Goal: Communication & Community: Answer question/provide support

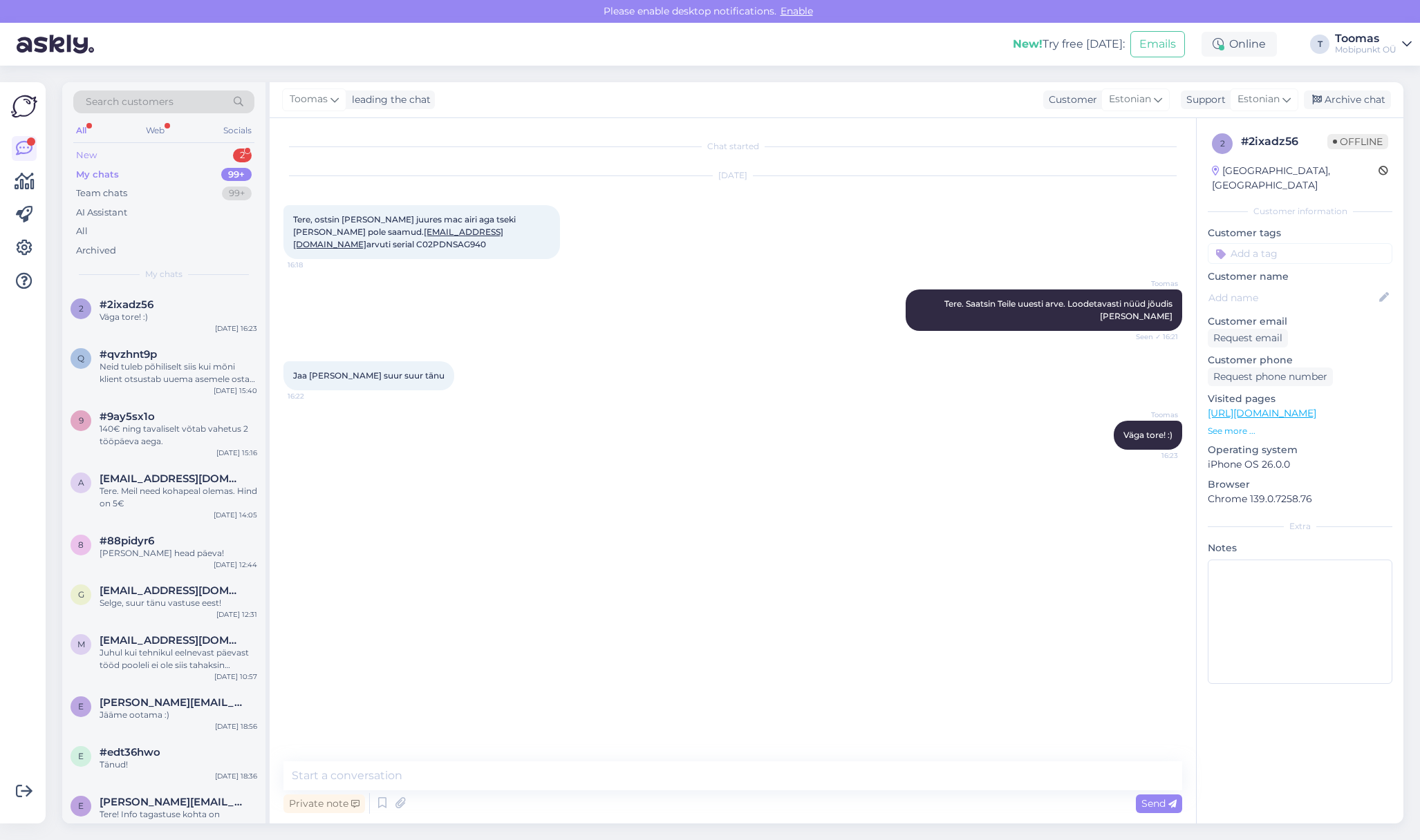
click at [155, 158] on div "New 2" at bounding box center [163, 156] width 181 height 19
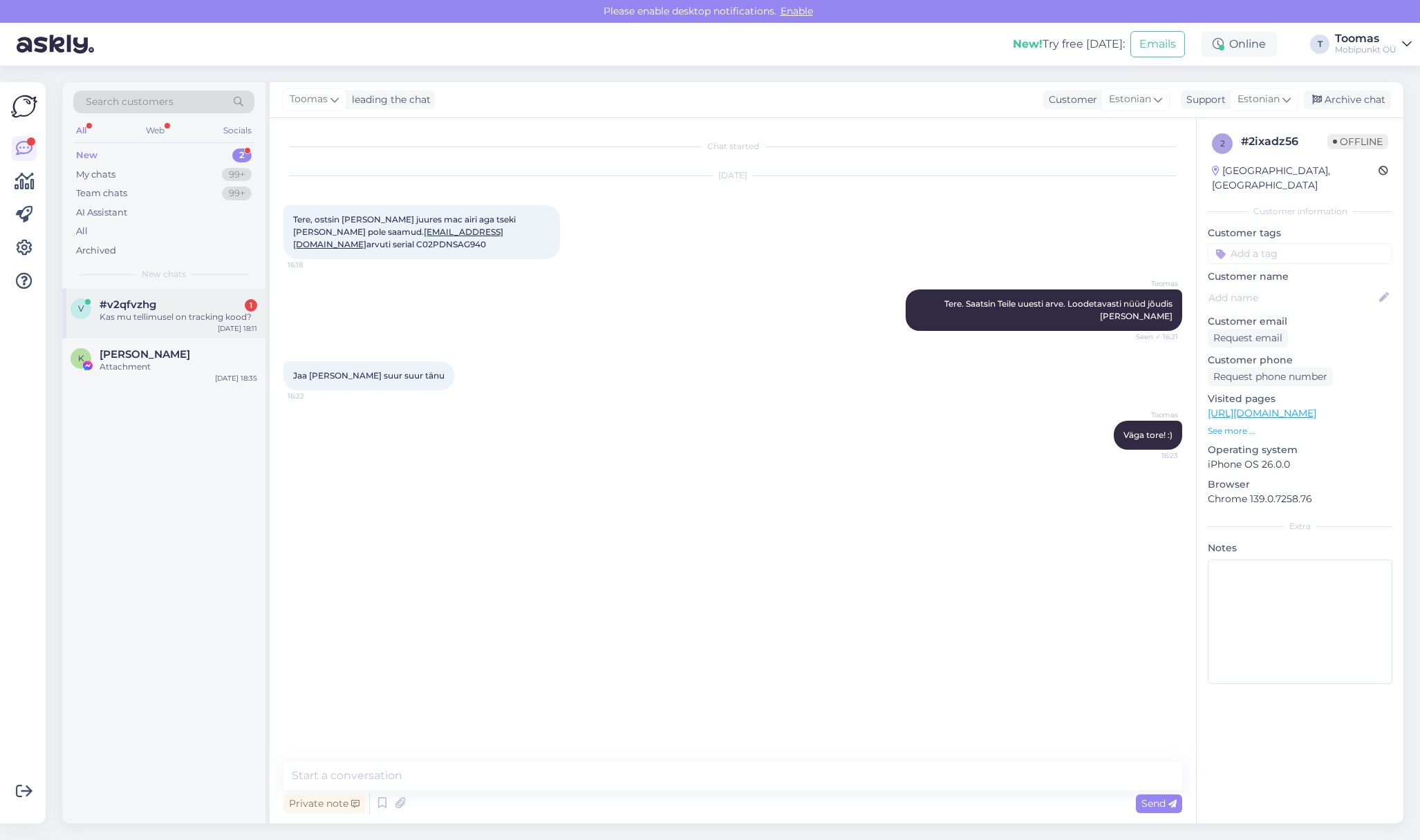
click at [193, 313] on div "Kas mu tellimusel on tracking kood?" at bounding box center [178, 318] width 158 height 13
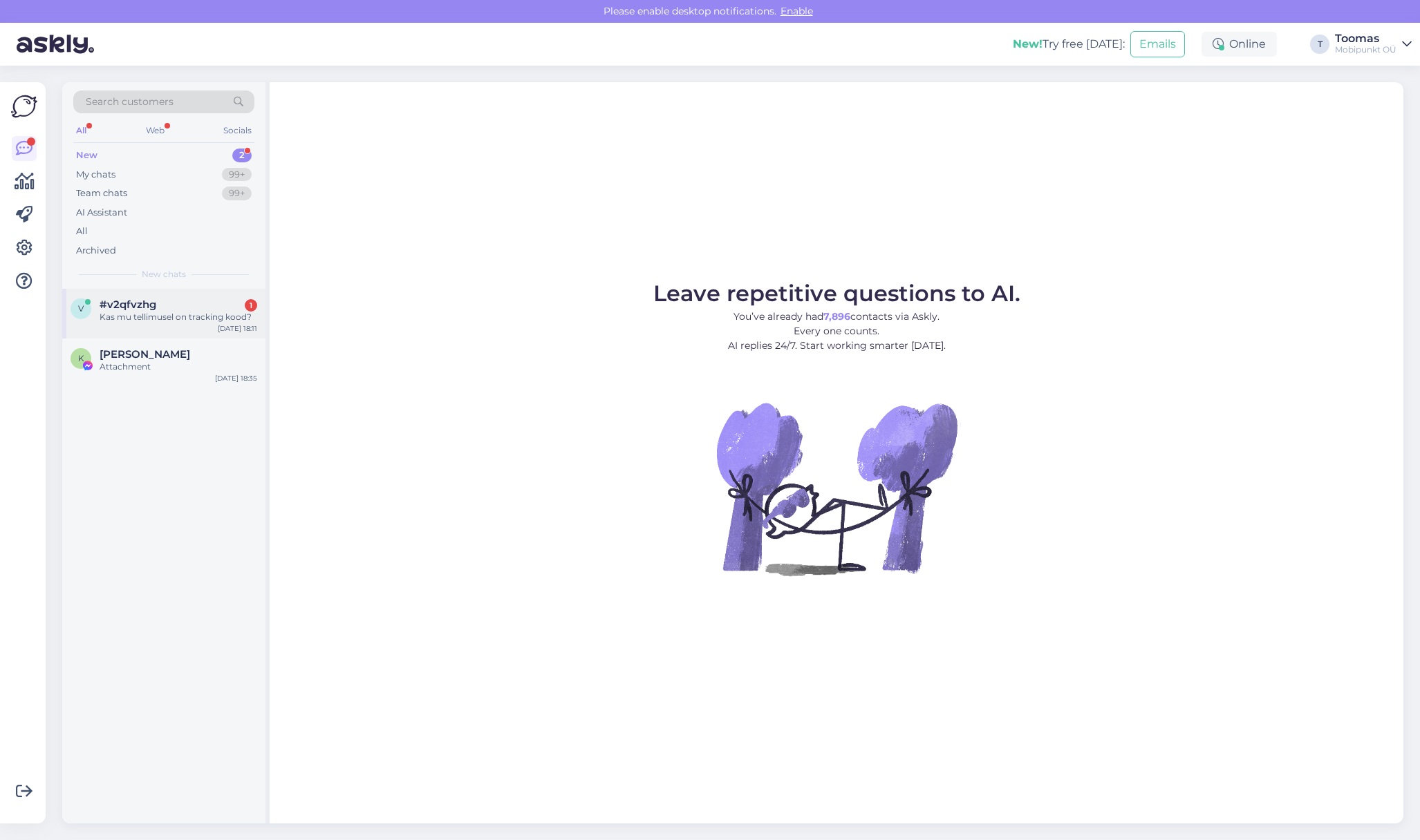
click at [200, 307] on div "#v2qfvzhg 1" at bounding box center [178, 305] width 158 height 13
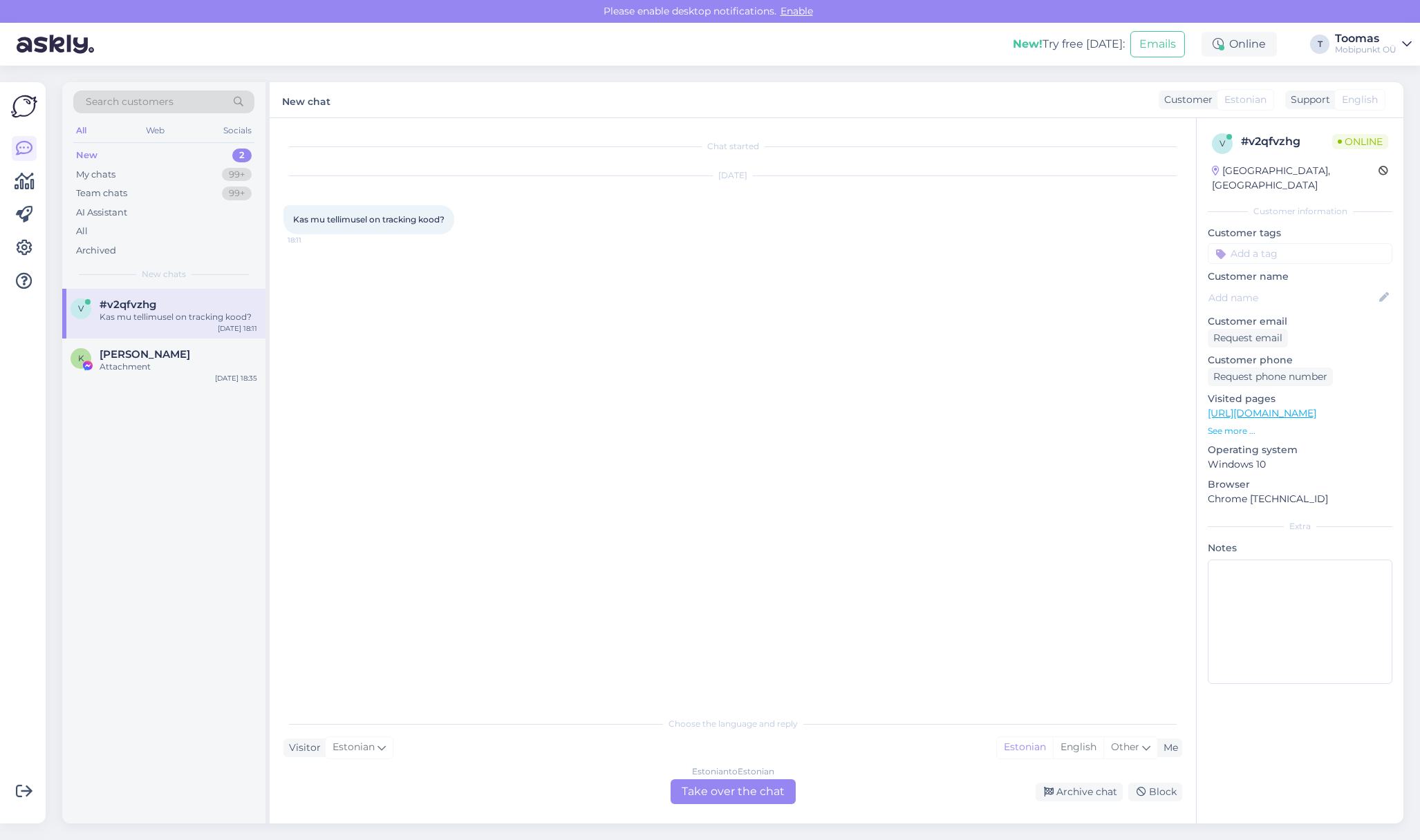
click at [715, 800] on div "Estonian to Estonian Take over the chat" at bounding box center [733, 792] width 125 height 25
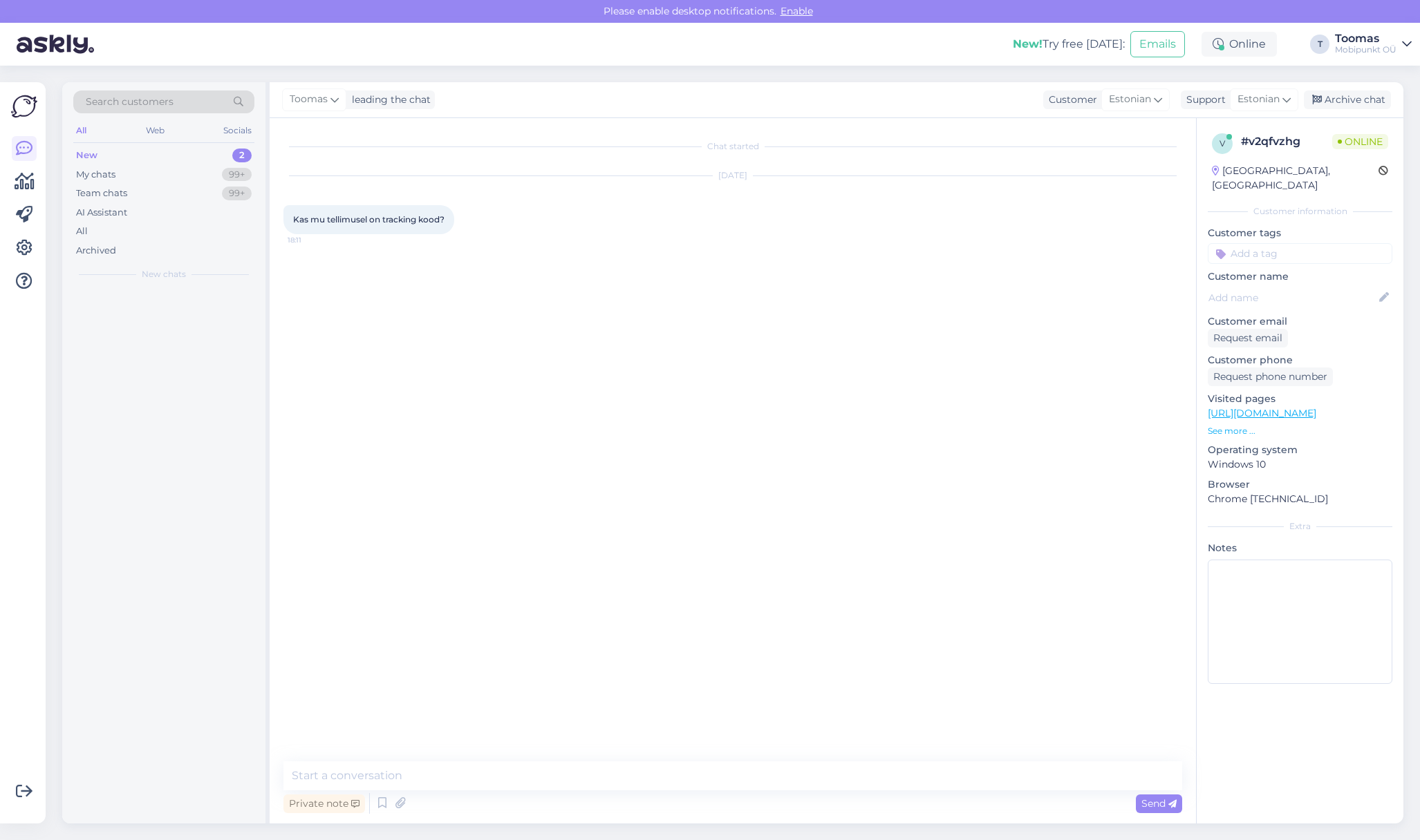
click at [705, 791] on div "Private note Send" at bounding box center [733, 804] width 899 height 26
click at [710, 784] on textarea at bounding box center [733, 776] width 899 height 29
type textarea "Tere! Kas oskate tellimuse numbri öelda?"
click at [662, 554] on div "Chat started [DATE] Kas mu tellimusel on tracking kood? 18:11 Toomas Tere! Kas …" at bounding box center [739, 440] width 911 height 617
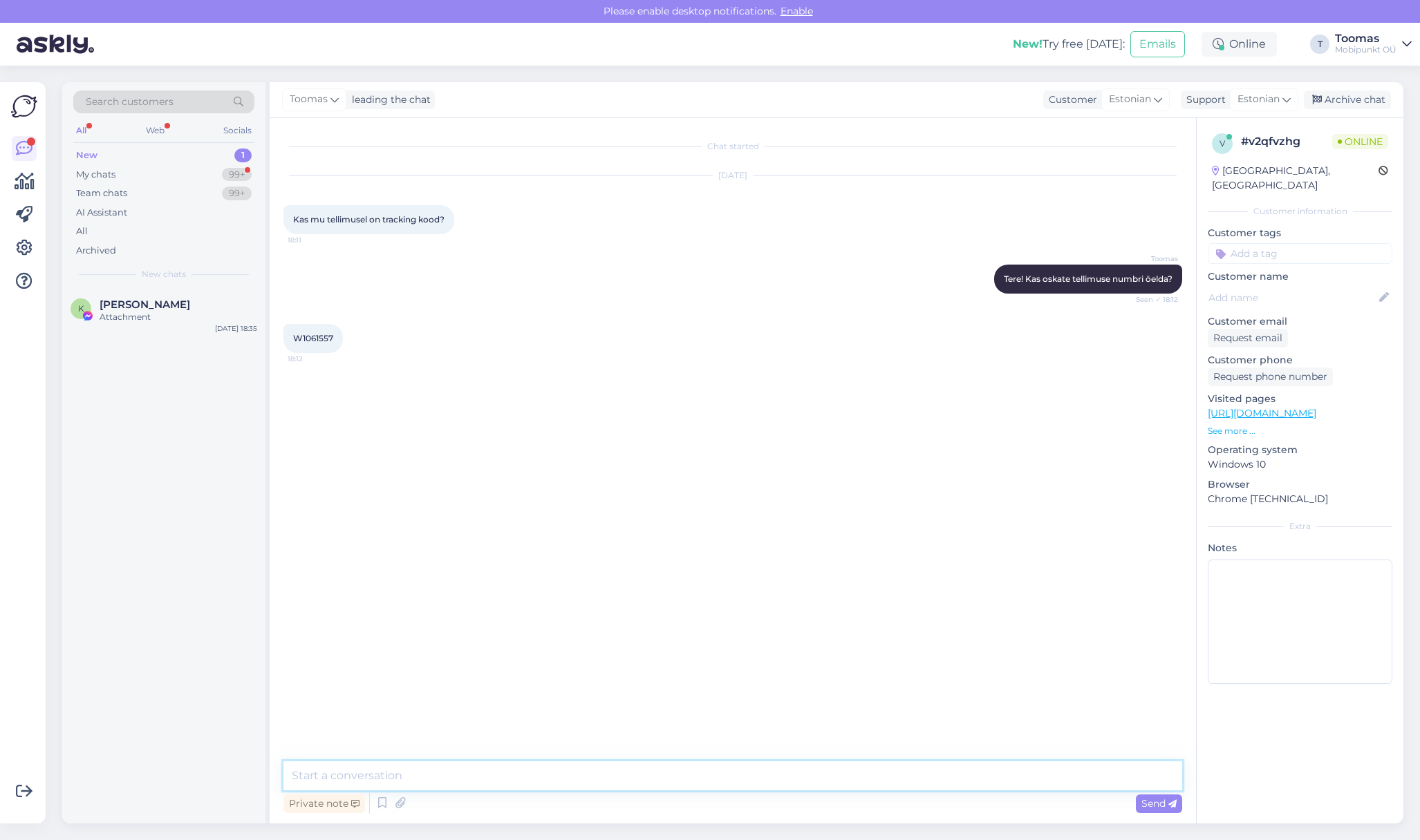
click at [620, 778] on textarea at bounding box center [733, 776] width 899 height 29
type textarea "Kohe uurin mis seisus tellimus on"
